Goal: Task Accomplishment & Management: Manage account settings

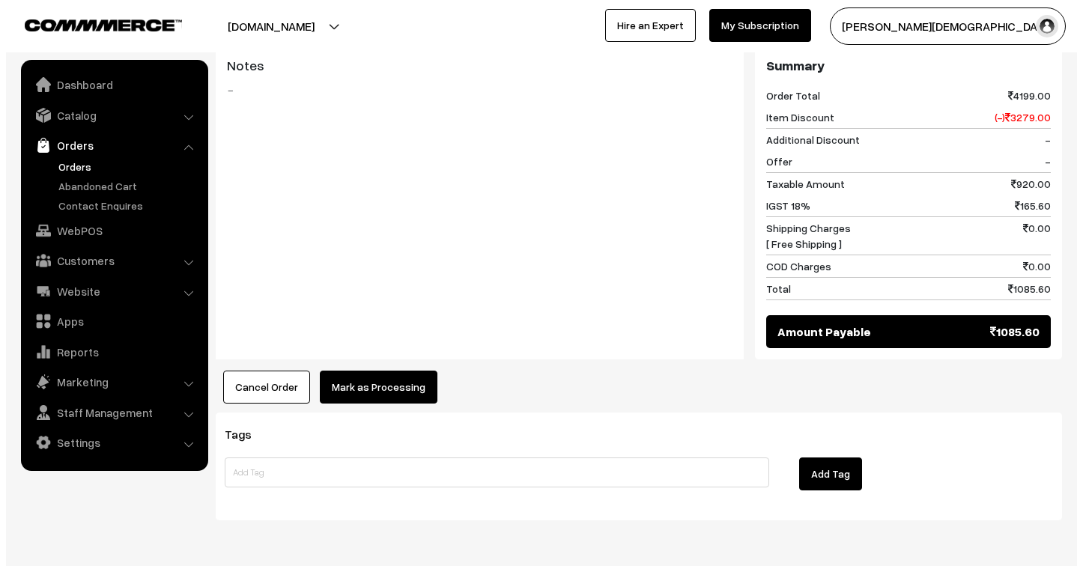
scroll to position [688, 0]
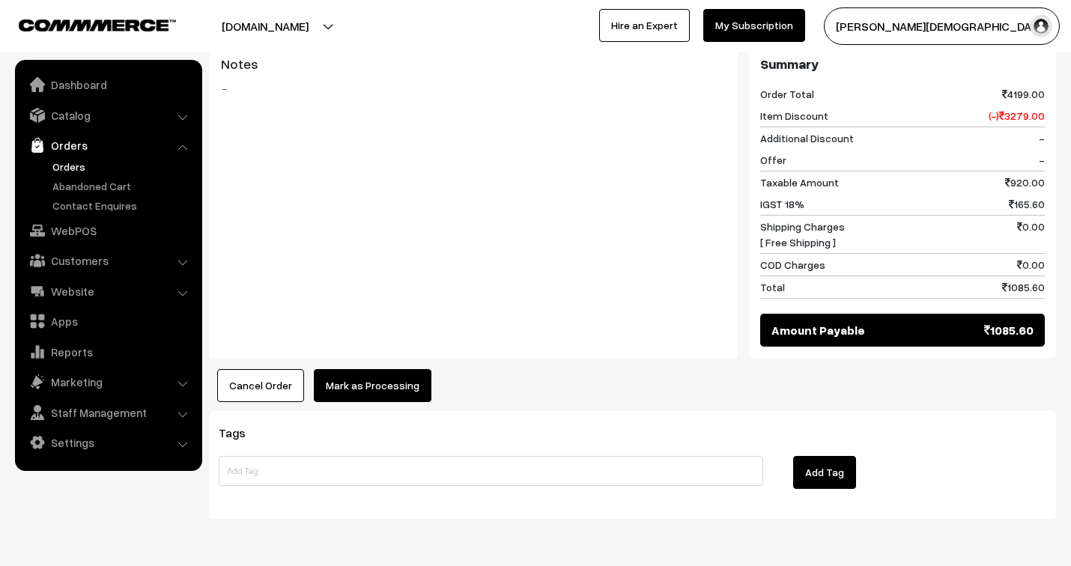
click at [406, 369] on button "Mark as Processing" at bounding box center [373, 385] width 118 height 33
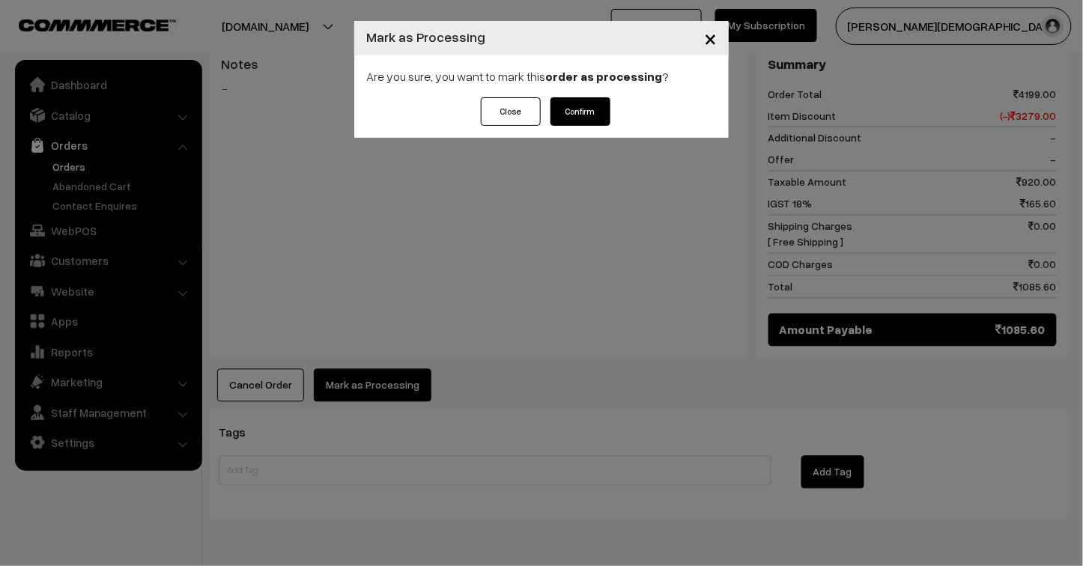
click at [586, 107] on button "Confirm" at bounding box center [581, 111] width 60 height 28
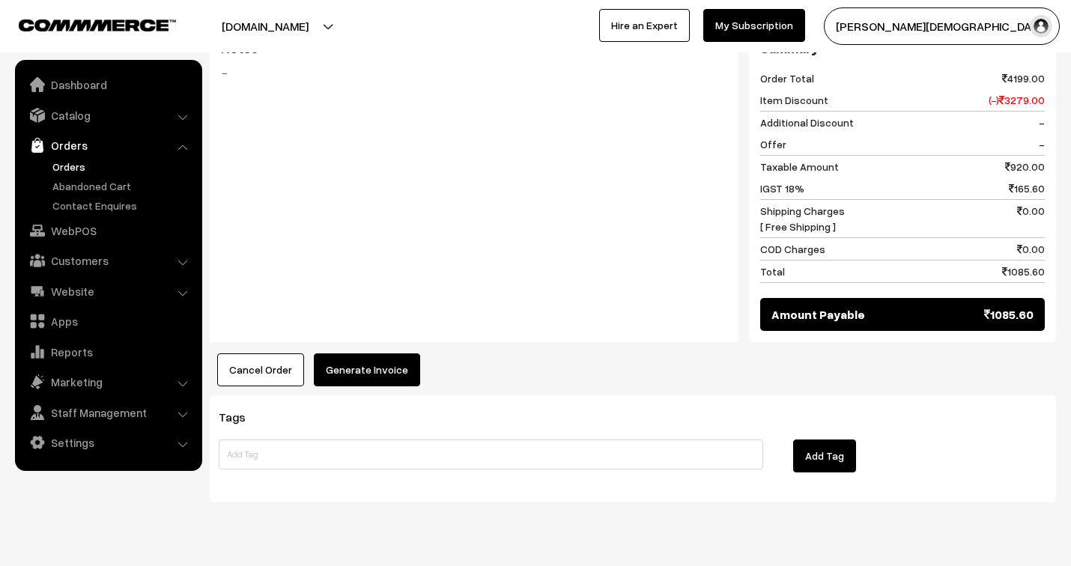
click at [373, 354] on button "Generate Invoice" at bounding box center [367, 370] width 106 height 33
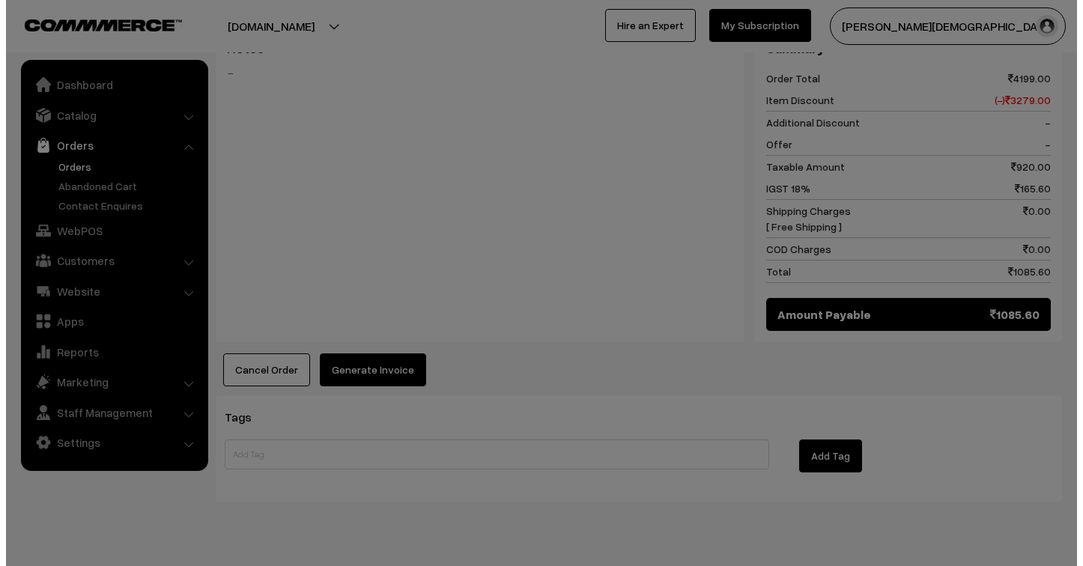
scroll to position [684, 0]
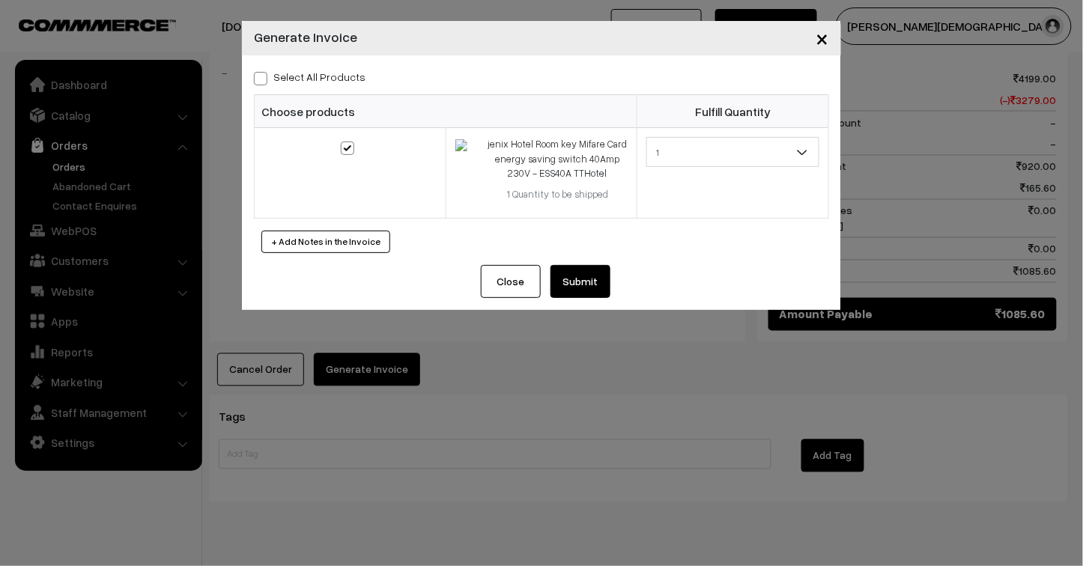
click at [587, 266] on button "Submit" at bounding box center [581, 281] width 60 height 33
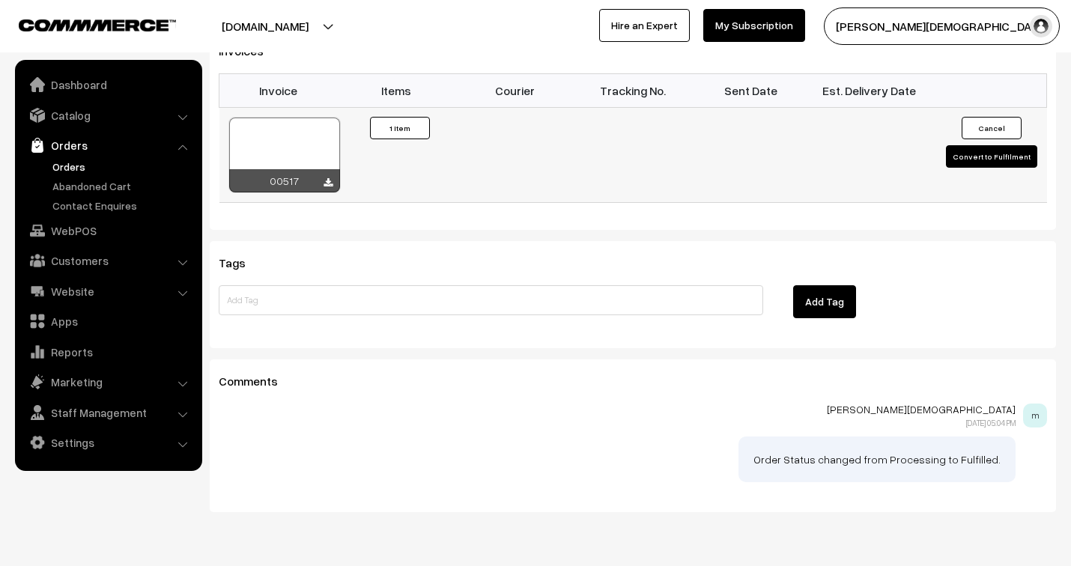
scroll to position [1058, 0]
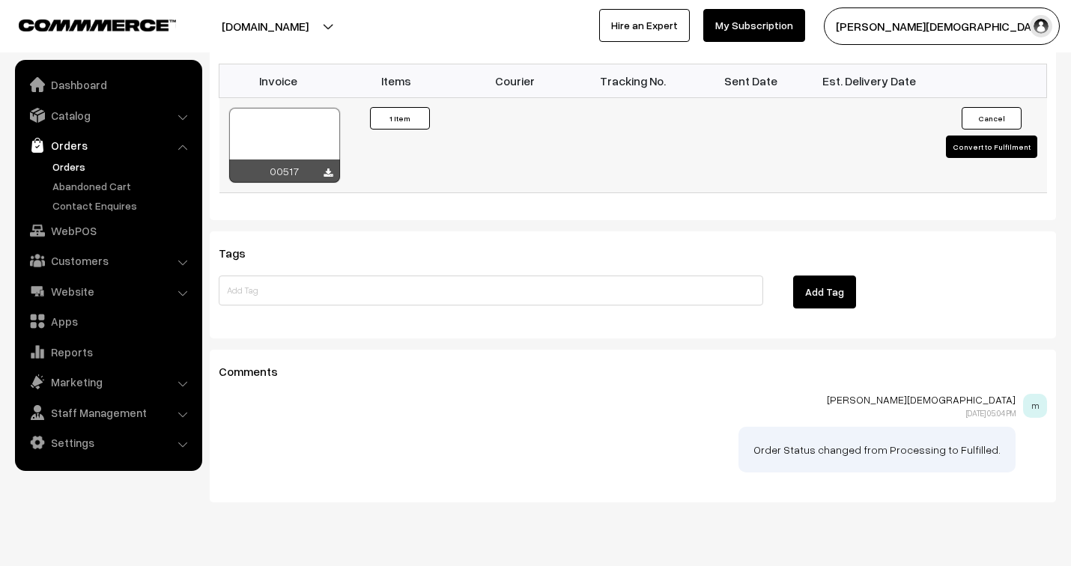
click at [298, 120] on div at bounding box center [284, 145] width 111 height 75
